Goal: Information Seeking & Learning: Learn about a topic

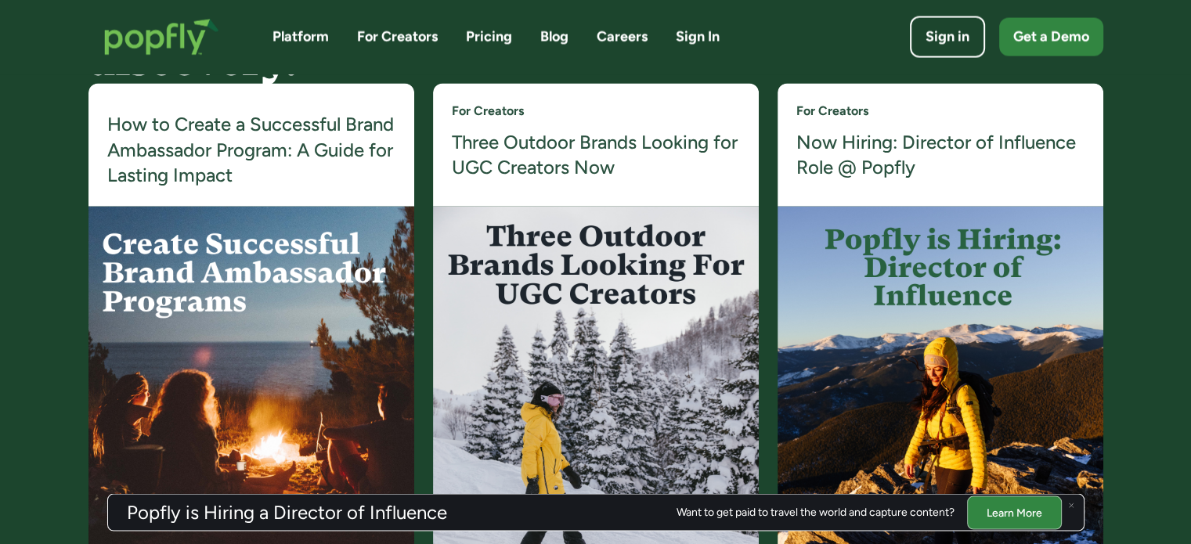
scroll to position [3055, 0]
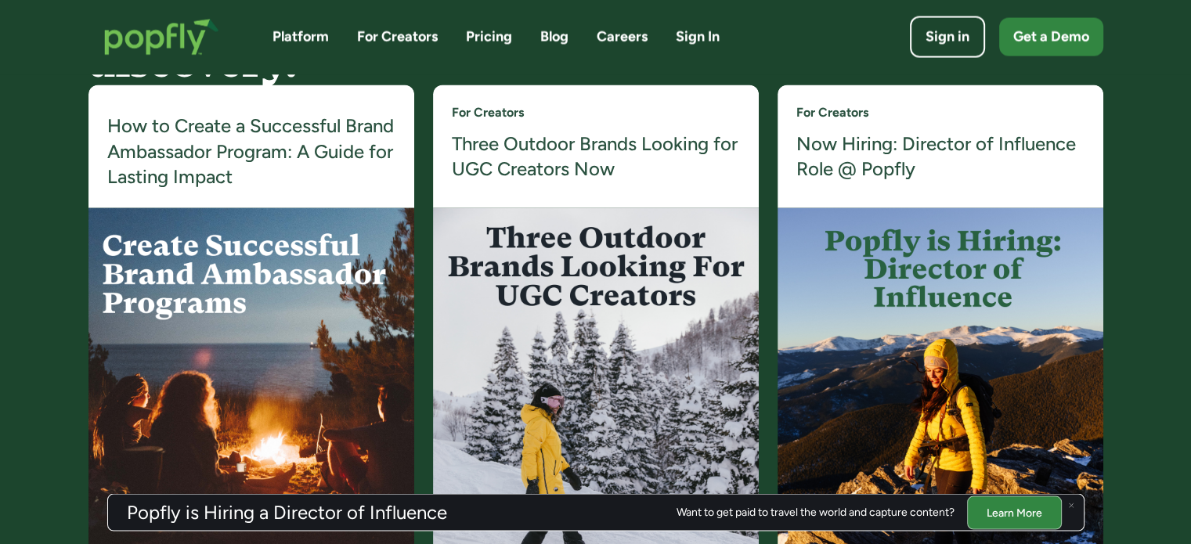
click at [550, 168] on h4 "Three Outdoor Brands Looking for UGC Creators Now" at bounding box center [596, 157] width 288 height 51
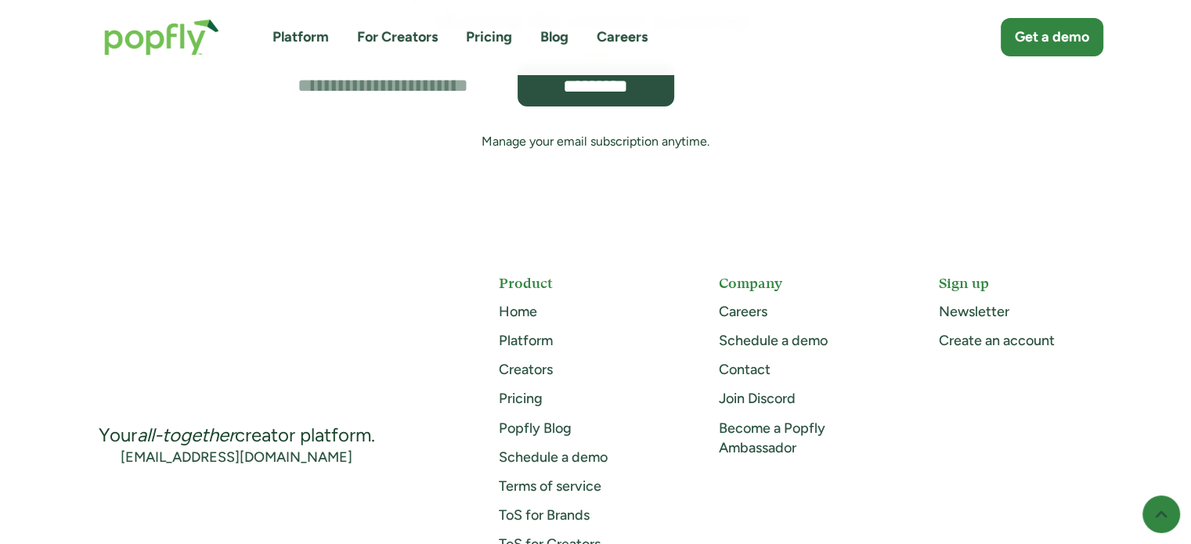
scroll to position [5887, 0]
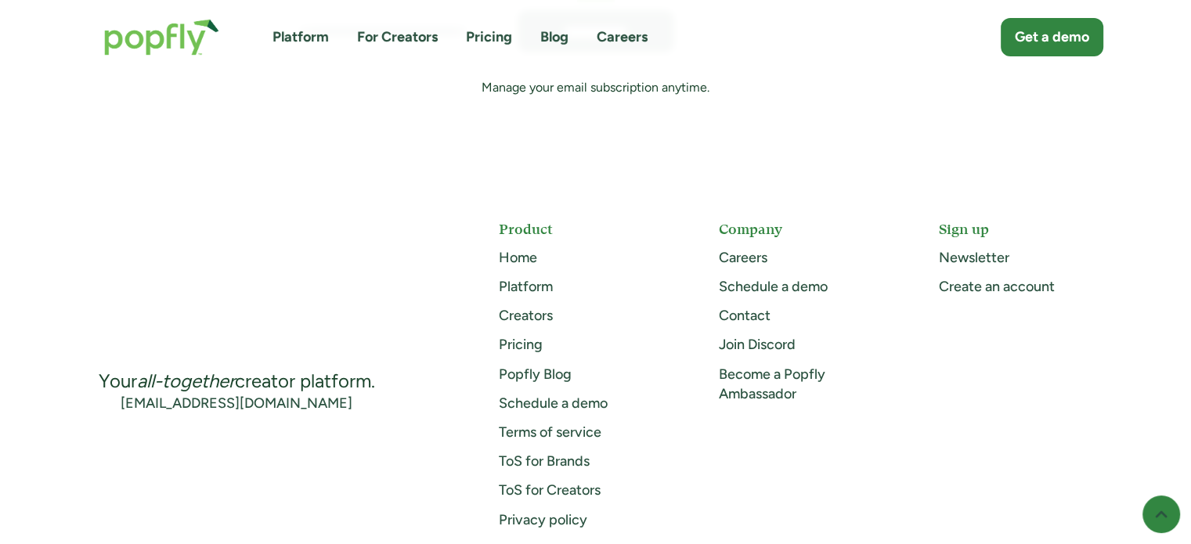
click at [730, 258] on link "Careers" at bounding box center [743, 257] width 49 height 17
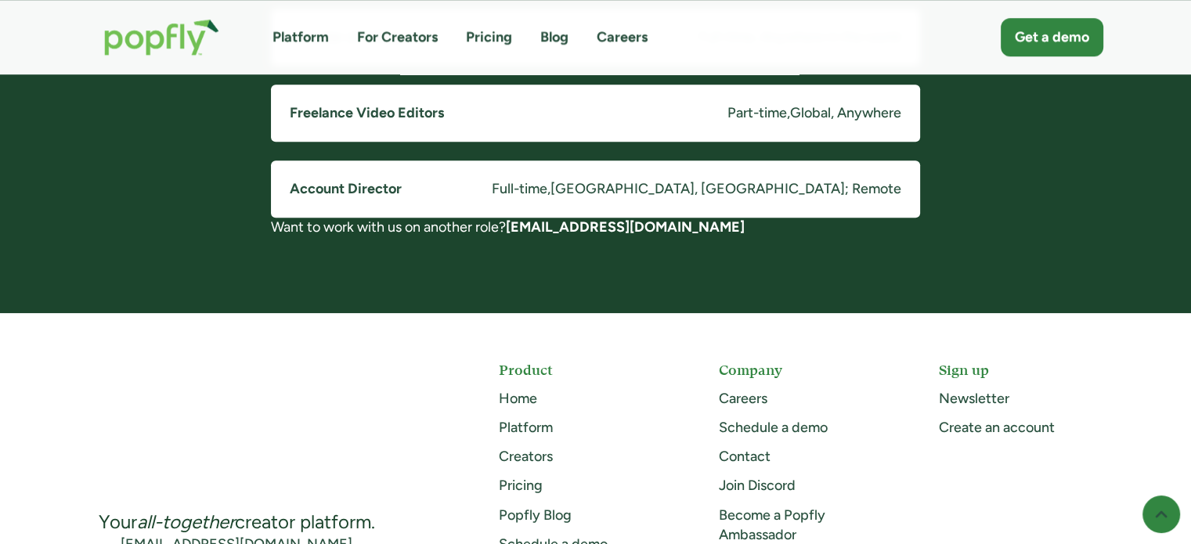
scroll to position [1473, 0]
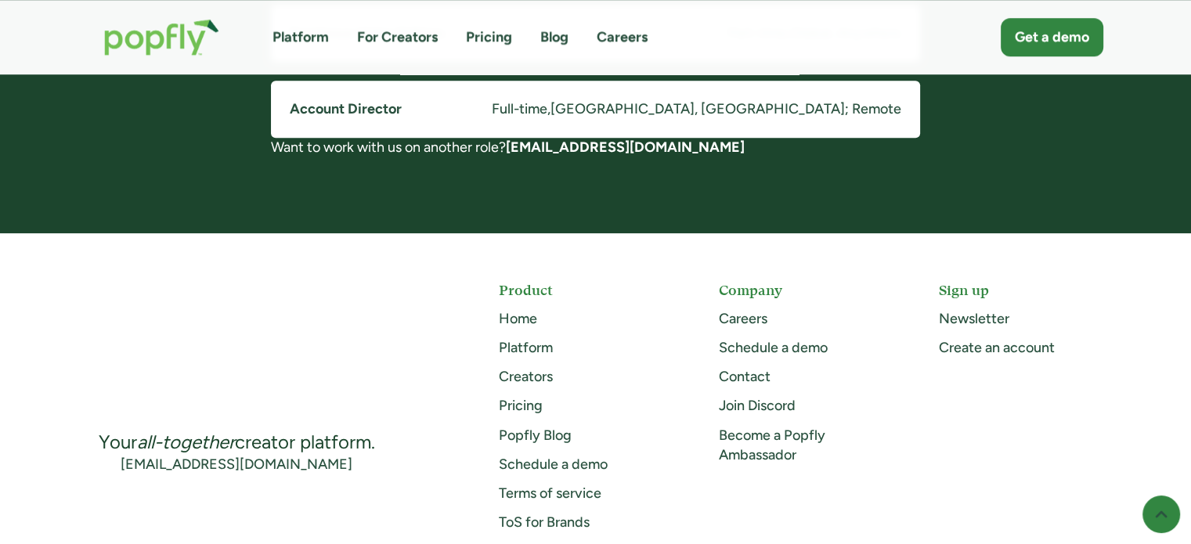
click at [540, 372] on link "Creators" at bounding box center [526, 376] width 54 height 17
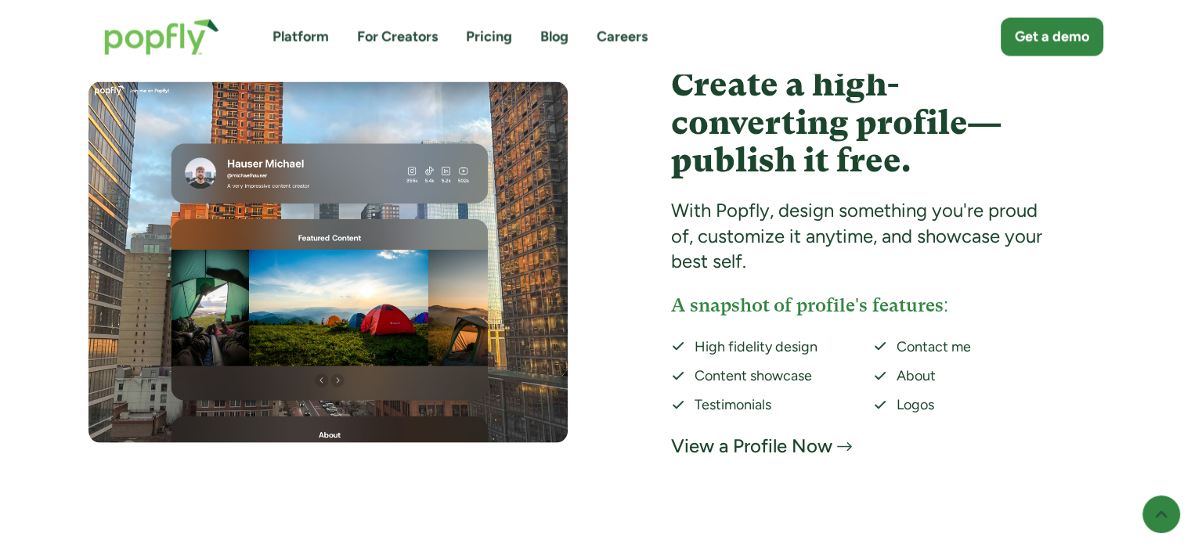
scroll to position [3008, 0]
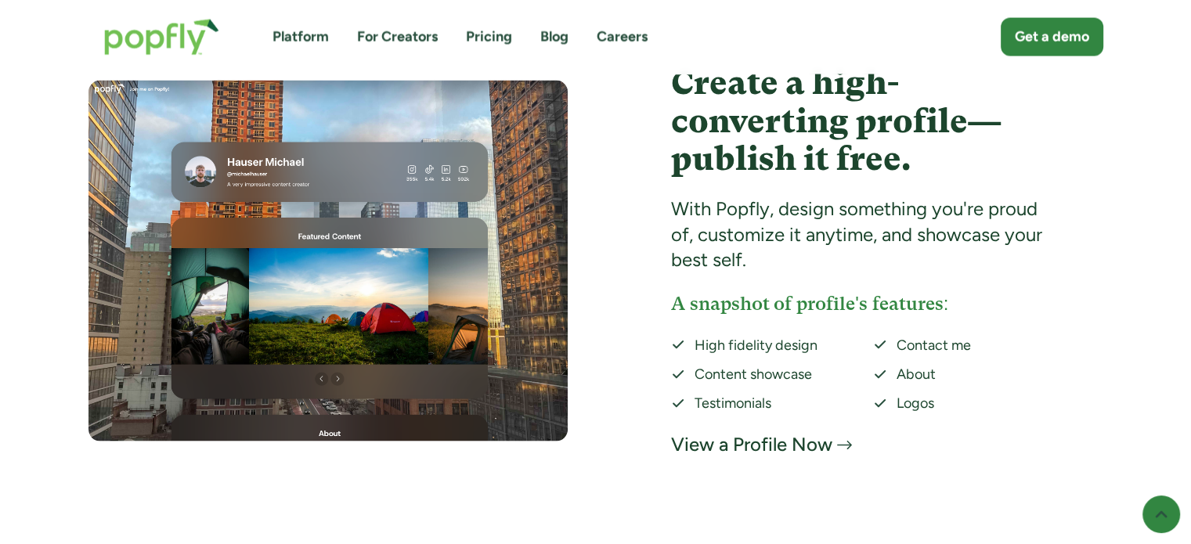
click at [540, 372] on img at bounding box center [327, 262] width 479 height 362
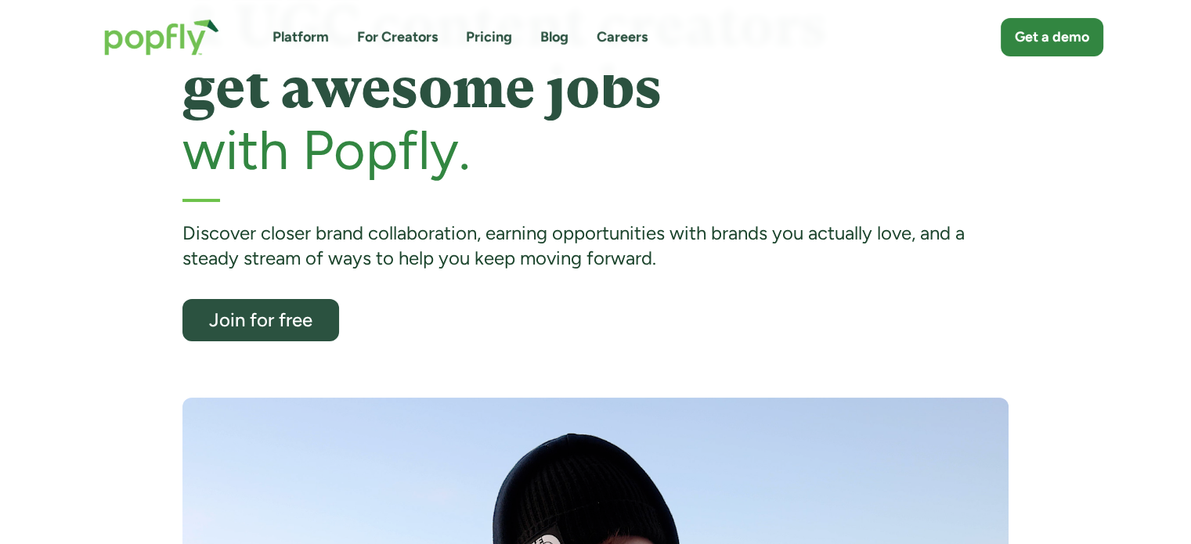
scroll to position [0, 0]
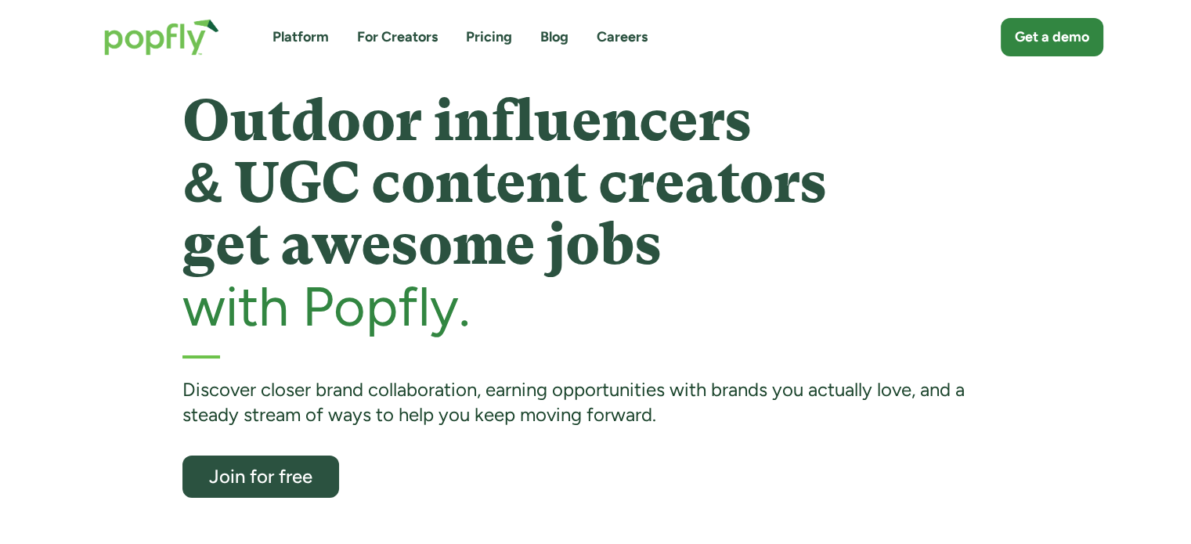
click at [310, 41] on link "Platform" at bounding box center [300, 37] width 56 height 20
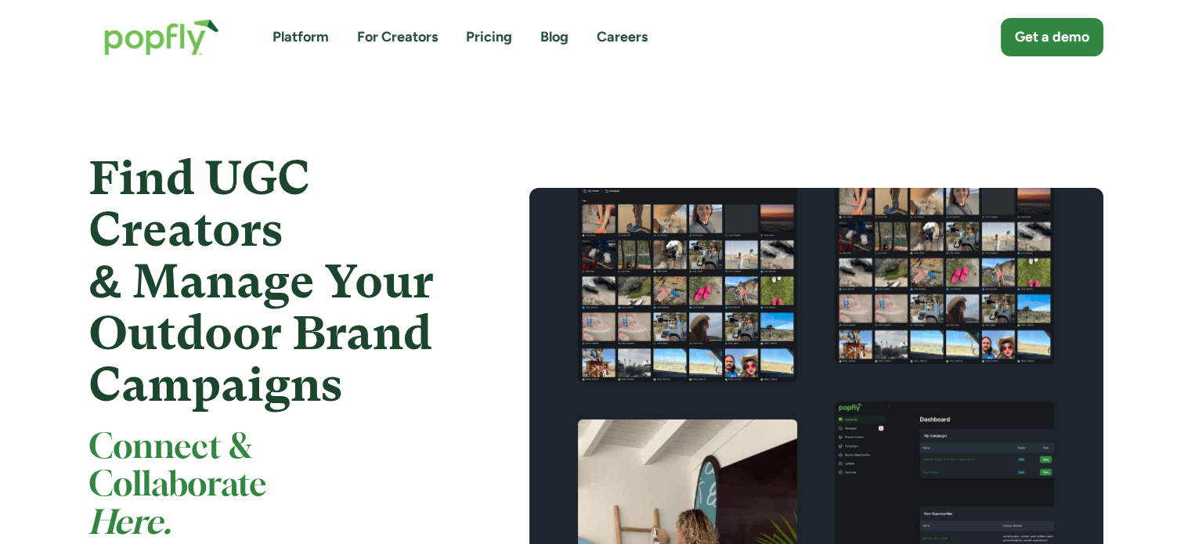
click at [152, 37] on img "home" at bounding box center [161, 37] width 146 height 68
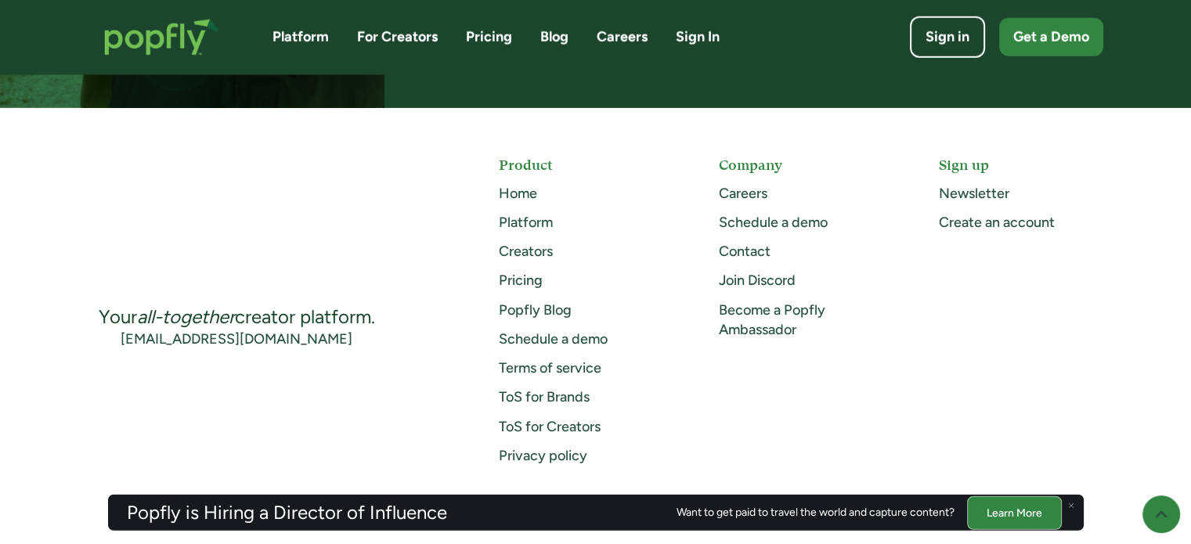
scroll to position [4107, 0]
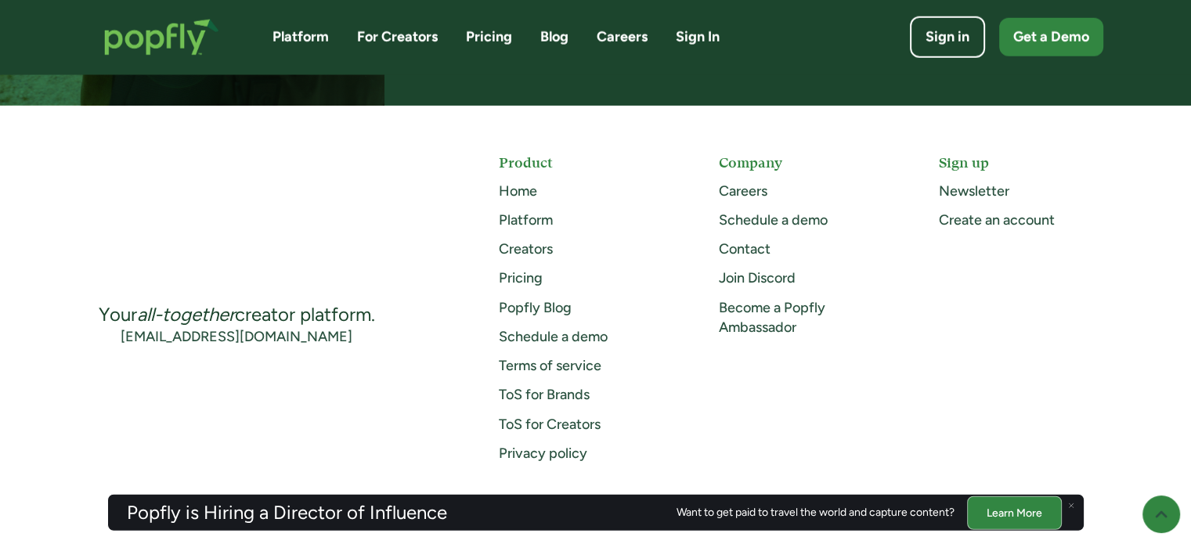
click at [735, 250] on link "Contact" at bounding box center [745, 248] width 52 height 17
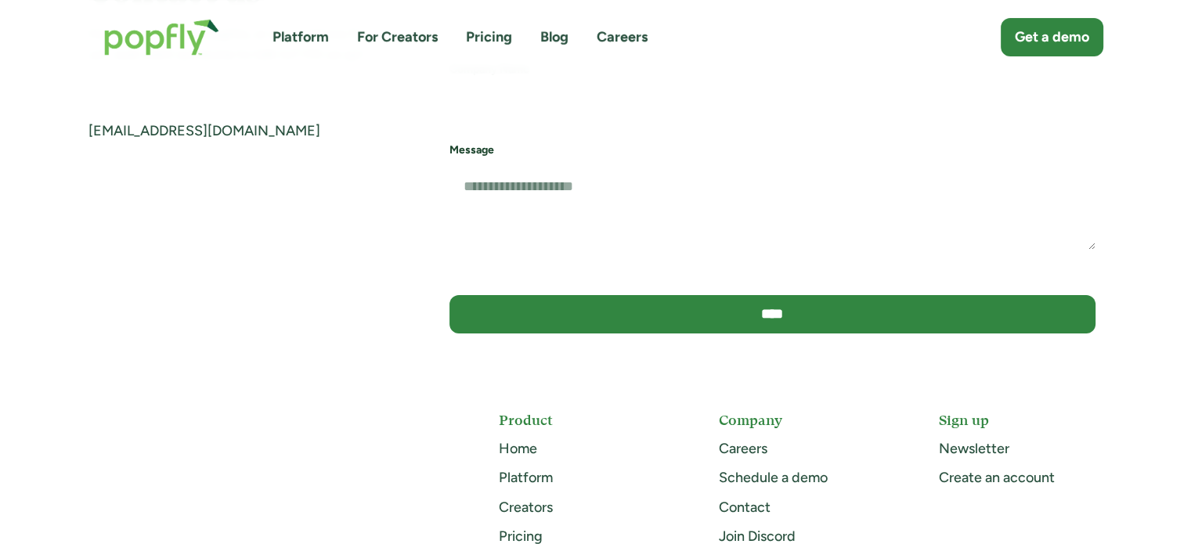
scroll to position [106, 0]
